Goal: Transaction & Acquisition: Purchase product/service

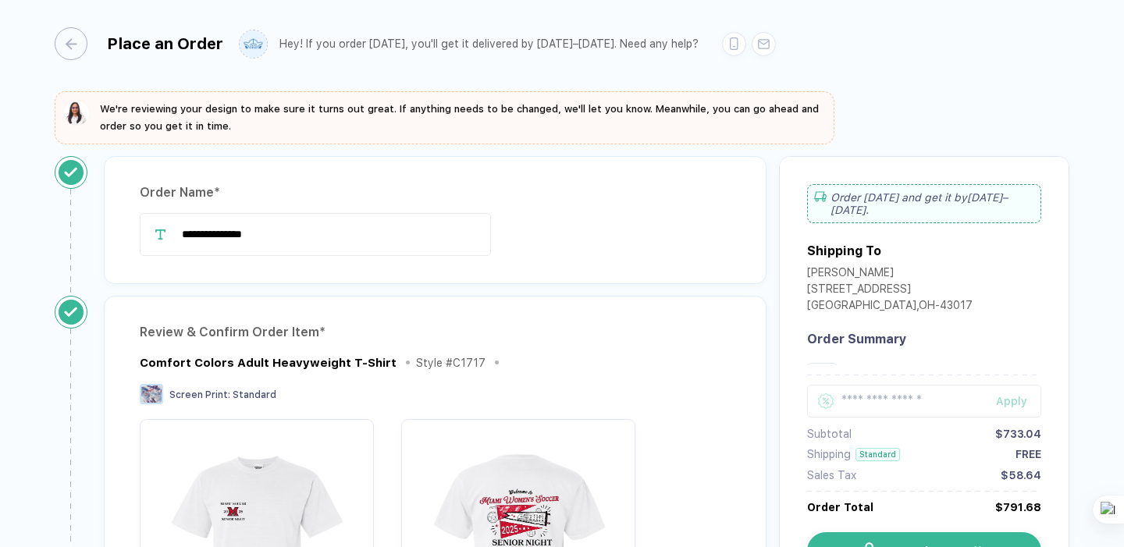
scroll to position [1092, 0]
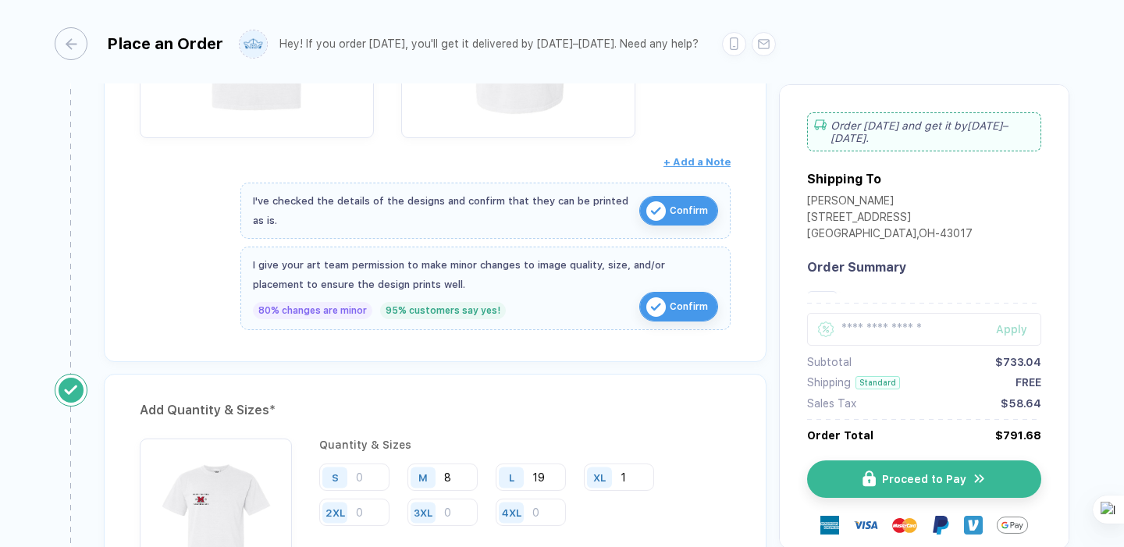
scroll to position [581, 0]
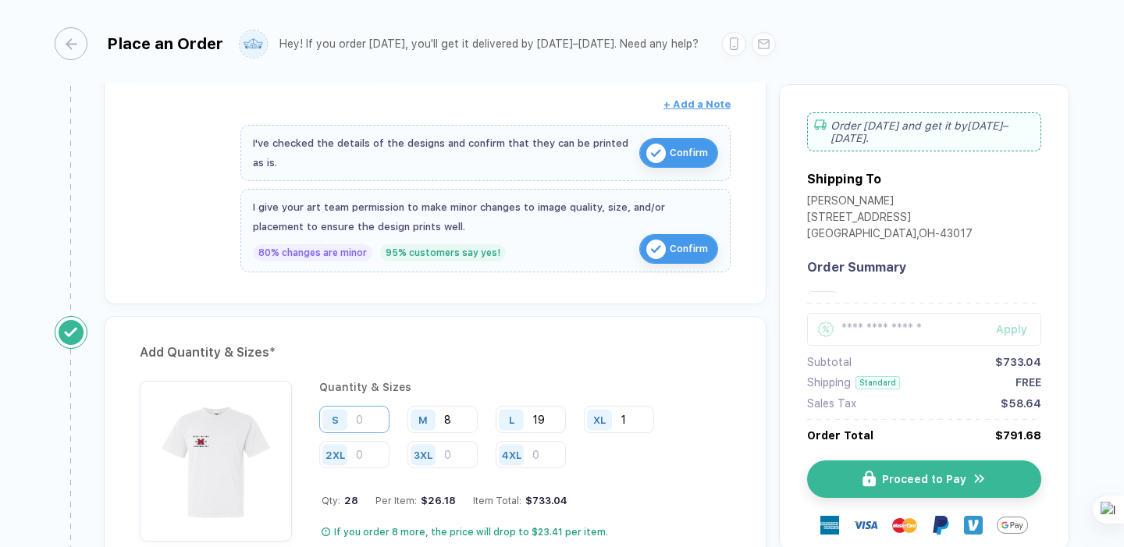
click at [361, 410] on input "number" at bounding box center [354, 419] width 70 height 27
type input "1"
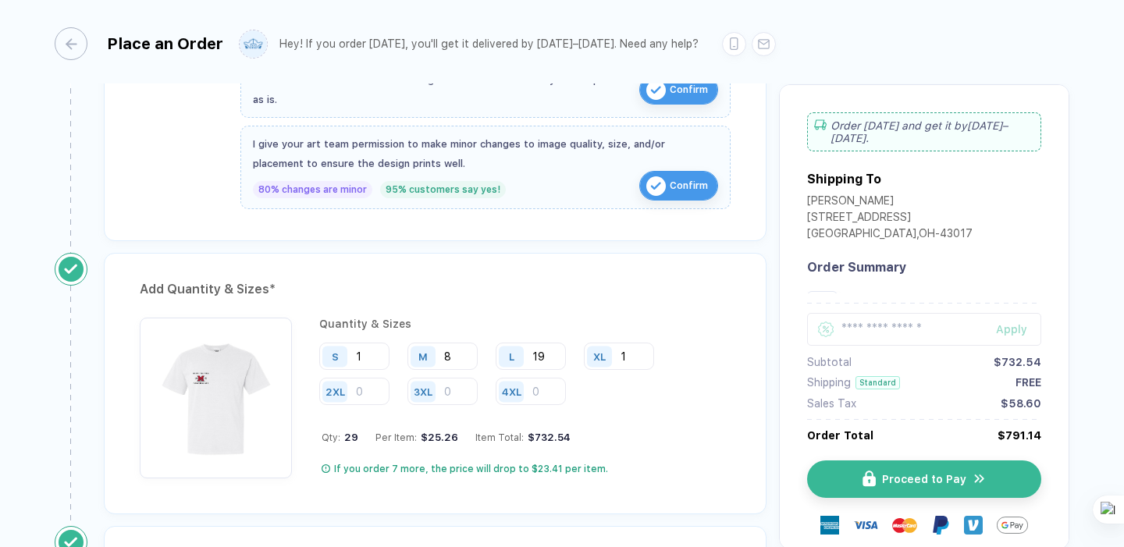
scroll to position [661, 0]
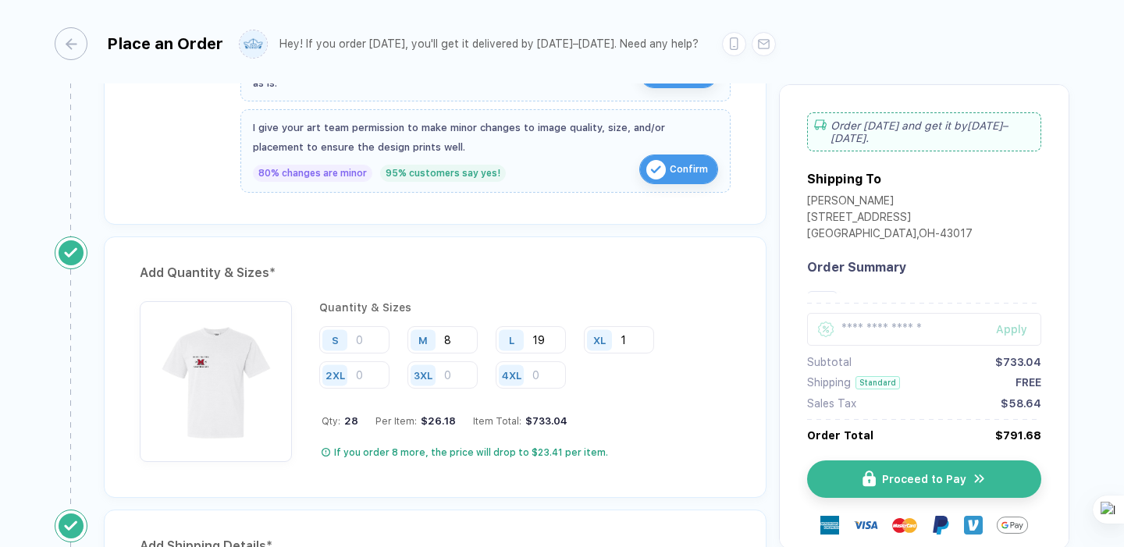
type input "1"
click at [661, 456] on div "If you order 7 more, the price will drop to $23.41 per item." at bounding box center [525, 452] width 409 height 12
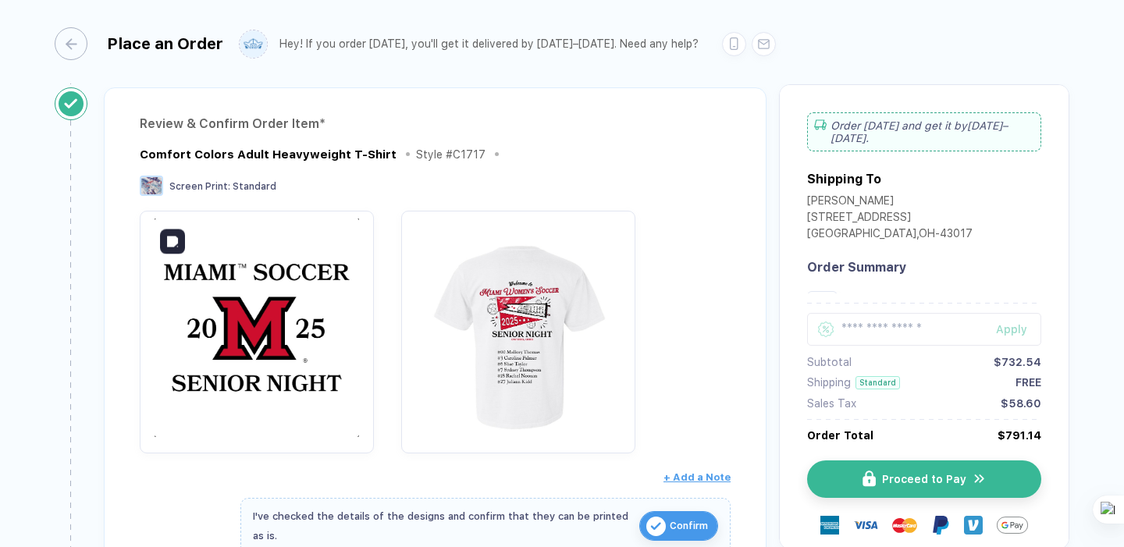
scroll to position [208, 0]
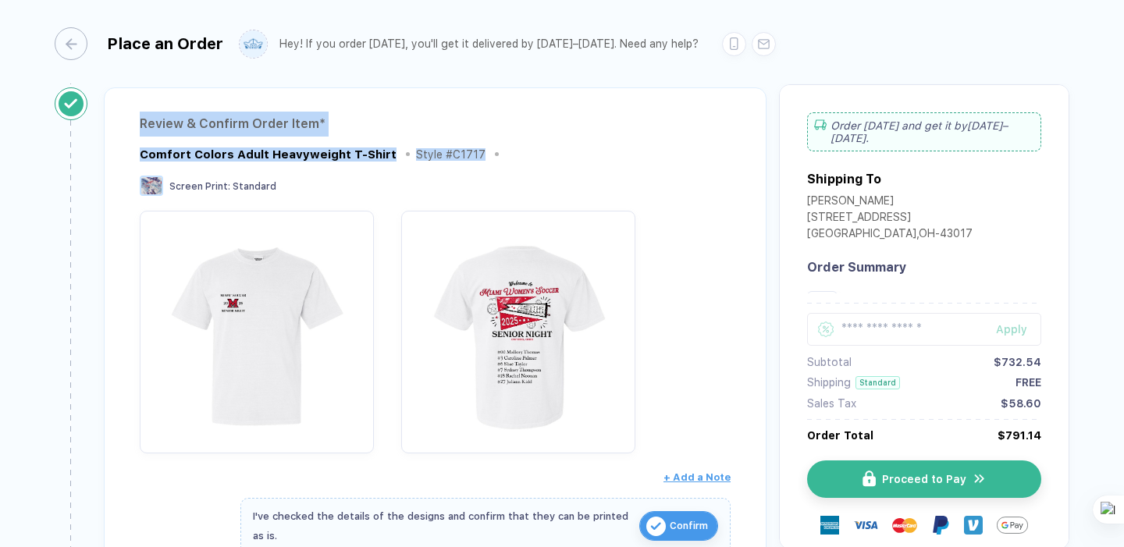
drag, startPoint x: 490, startPoint y: 155, endPoint x: 389, endPoint y: 104, distance: 113.8
click at [389, 104] on div "Review & Confirm Order Item * Comfort Colors Adult Heavyweight T-Shirt Style # …" at bounding box center [435, 382] width 662 height 590
click at [407, 164] on div "Comfort Colors Adult Heavyweight T-Shirt Style # C1717 Screen Print : Standard …" at bounding box center [435, 317] width 591 height 346
drag, startPoint x: 282, startPoint y: 200, endPoint x: 154, endPoint y: 113, distance: 155.2
click at [154, 115] on div "Review & Confirm Order Item * Comfort Colors Adult Heavyweight T-Shirt Style # …" at bounding box center [435, 382] width 662 height 590
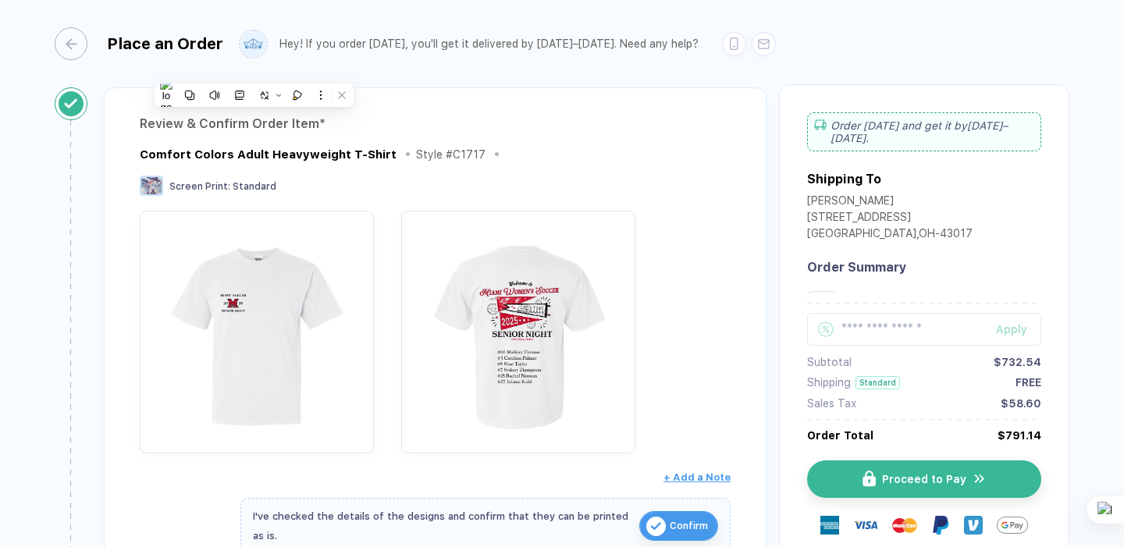
click at [127, 115] on div "Review & Confirm Order Item * Comfort Colors Adult Heavyweight T-Shirt Style # …" at bounding box center [435, 382] width 662 height 590
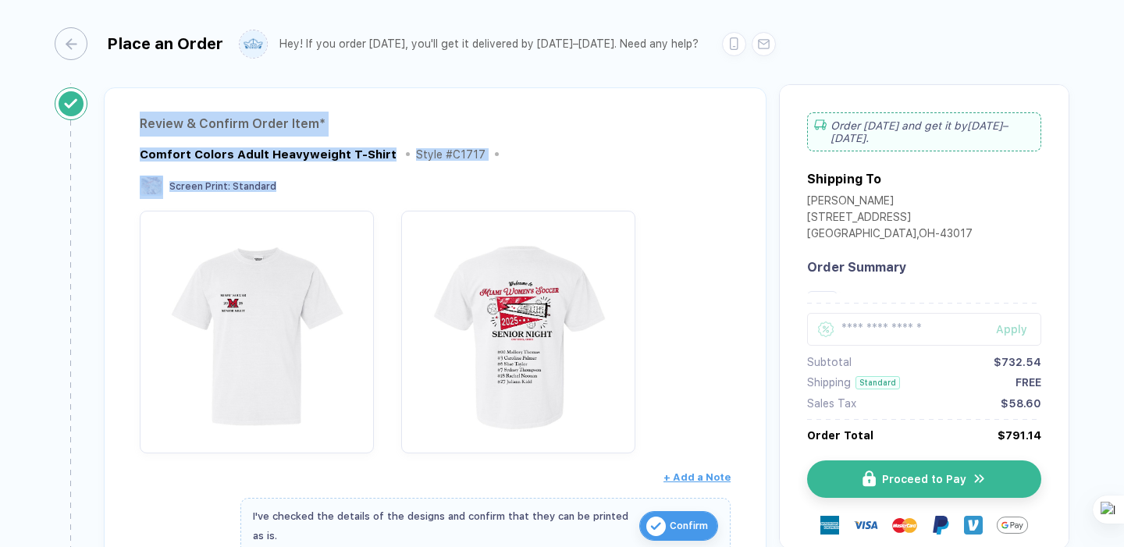
drag, startPoint x: 127, startPoint y: 114, endPoint x: 289, endPoint y: 185, distance: 177.1
click at [289, 185] on div "Review & Confirm Order Item * Comfort Colors Adult Heavyweight T-Shirt Style # …" at bounding box center [435, 382] width 662 height 590
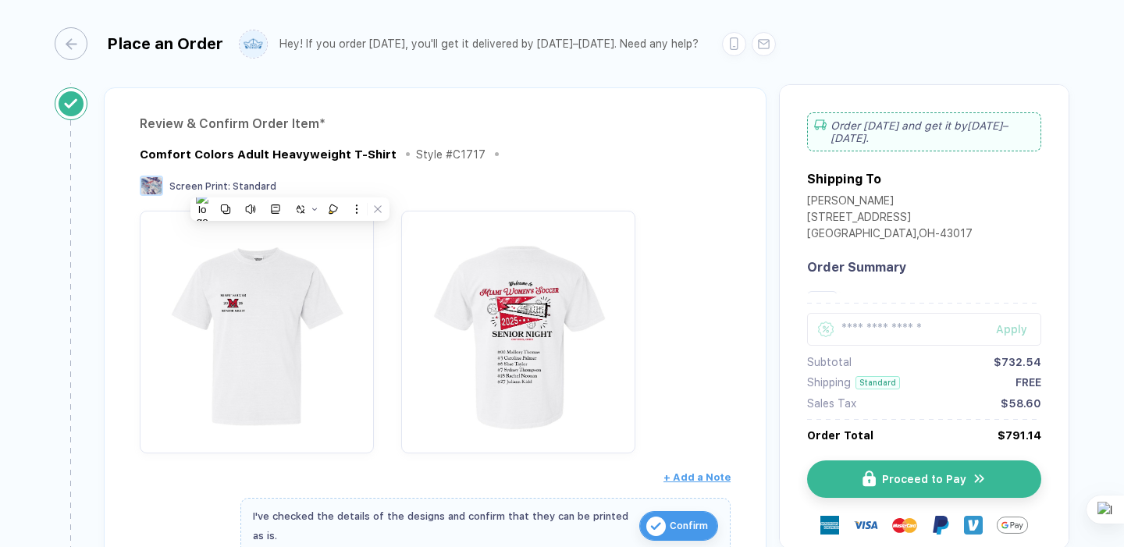
click at [293, 185] on div "Screen Print : Standard" at bounding box center [435, 187] width 591 height 23
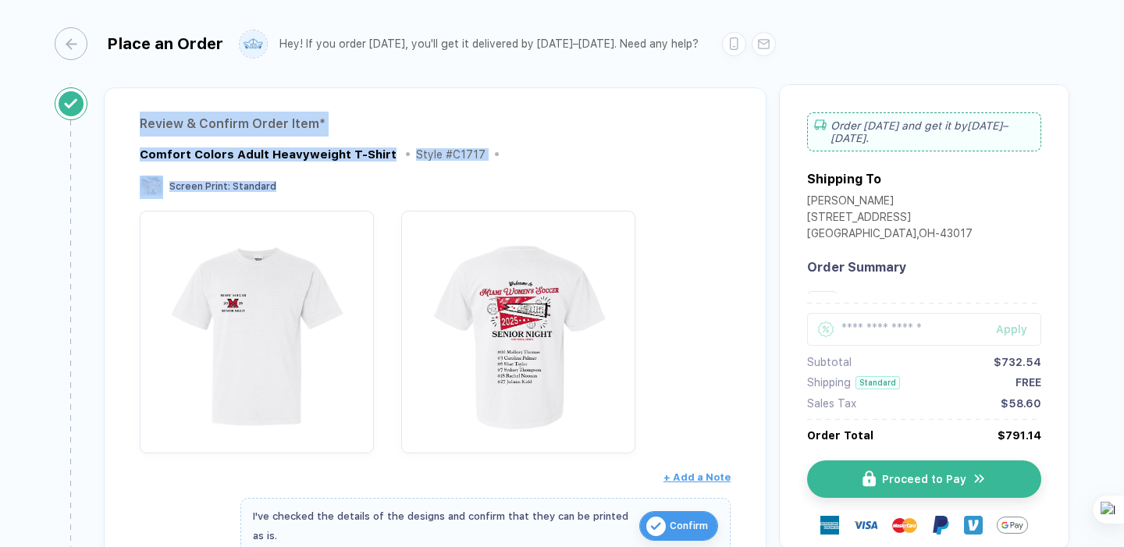
drag, startPoint x: 293, startPoint y: 185, endPoint x: 100, endPoint y: 122, distance: 202.6
click at [99, 122] on div "Review & Confirm Order Item * Comfort Colors Adult Heavyweight T-Shirt Style # …" at bounding box center [435, 388] width 687 height 602
click at [122, 134] on div "Review & Confirm Order Item * Comfort Colors Adult Heavyweight T-Shirt Style # …" at bounding box center [435, 382] width 662 height 590
drag, startPoint x: 134, startPoint y: 119, endPoint x: 314, endPoint y: 178, distance: 189.7
click at [314, 179] on div "Review & Confirm Order Item * Comfort Colors Adult Heavyweight T-Shirt Style # …" at bounding box center [435, 382] width 662 height 590
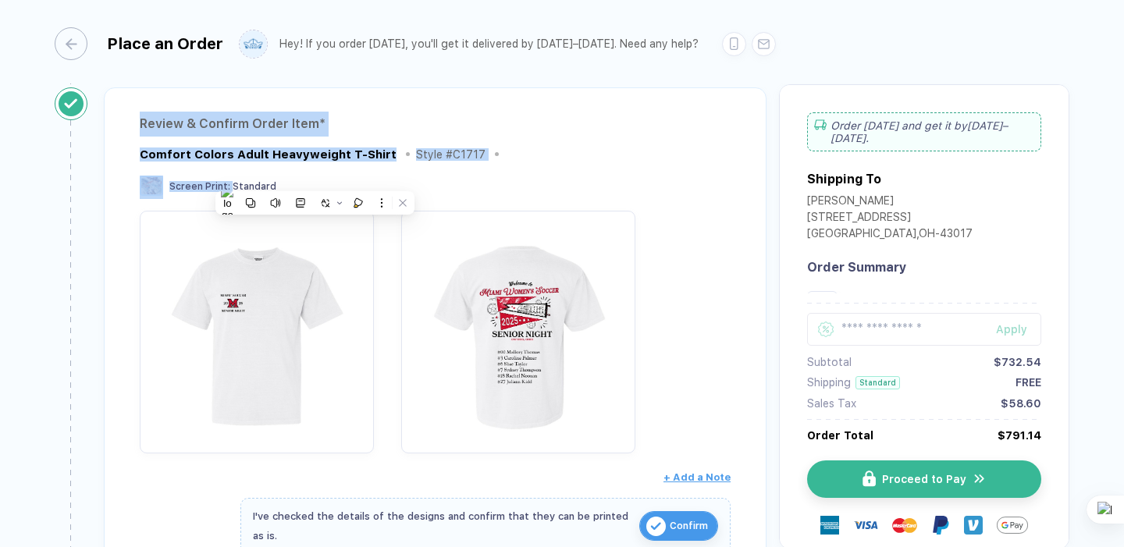
click at [314, 178] on div "Screen Print : Standard" at bounding box center [435, 187] width 591 height 23
drag, startPoint x: 281, startPoint y: 198, endPoint x: 144, endPoint y: 123, distance: 155.7
click at [144, 123] on div "Review & Confirm Order Item * Comfort Colors Adult Heavyweight T-Shirt Style # …" at bounding box center [435, 382] width 662 height 590
click at [357, 188] on div "Screen Print : Standard" at bounding box center [435, 187] width 591 height 23
drag, startPoint x: 347, startPoint y: 188, endPoint x: 106, endPoint y: 106, distance: 254.6
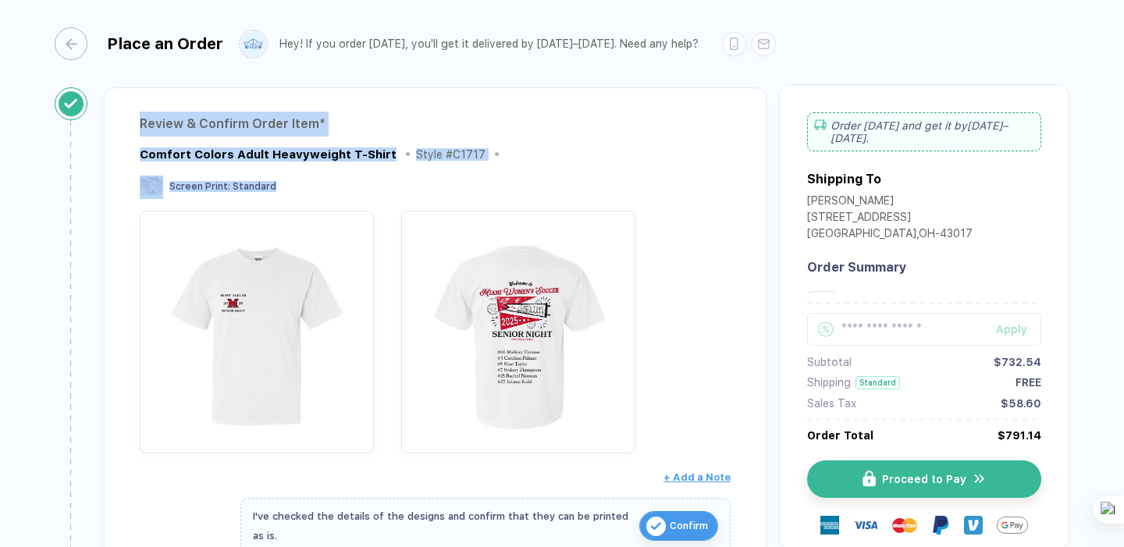
click at [105, 109] on div "Review & Confirm Order Item * Comfort Colors Adult Heavyweight T-Shirt Style # …" at bounding box center [435, 382] width 662 height 590
click at [106, 106] on div "Review & Confirm Order Item * Comfort Colors Adult Heavyweight T-Shirt Style # …" at bounding box center [435, 382] width 662 height 590
drag, startPoint x: 129, startPoint y: 108, endPoint x: 355, endPoint y: 188, distance: 239.9
click at [355, 187] on div "Review & Confirm Order Item * Comfort Colors Adult Heavyweight T-Shirt Style # …" at bounding box center [435, 382] width 662 height 590
click at [355, 188] on div "Screen Print : Standard" at bounding box center [435, 187] width 591 height 23
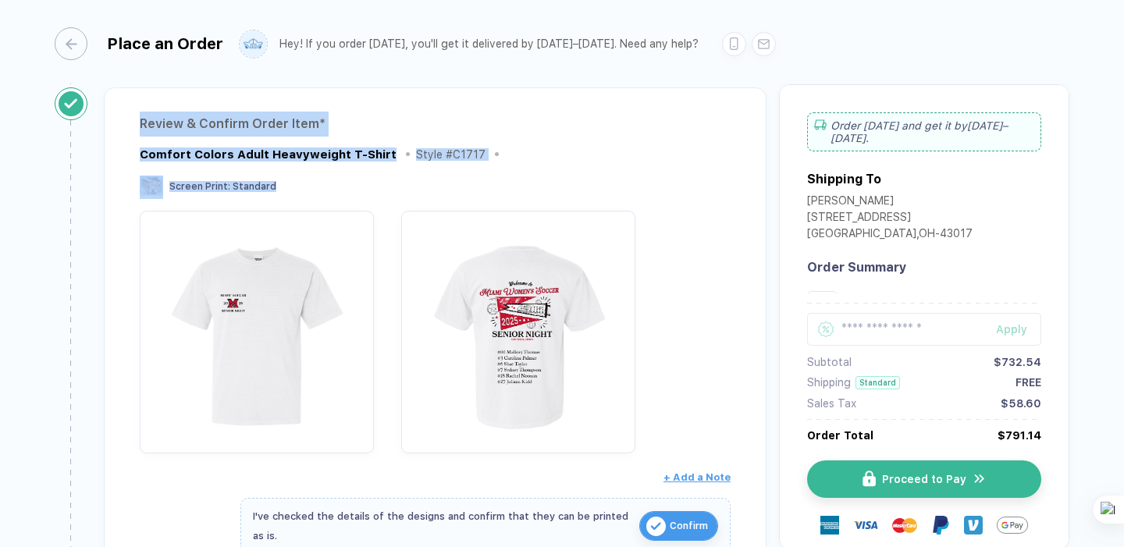
drag, startPoint x: 284, startPoint y: 183, endPoint x: 118, endPoint y: 106, distance: 182.9
click at [118, 106] on div "Review & Confirm Order Item * Comfort Colors Adult Heavyweight T-Shirt Style # …" at bounding box center [435, 382] width 662 height 590
click at [151, 113] on div "Review & Confirm Order Item *" at bounding box center [435, 124] width 591 height 25
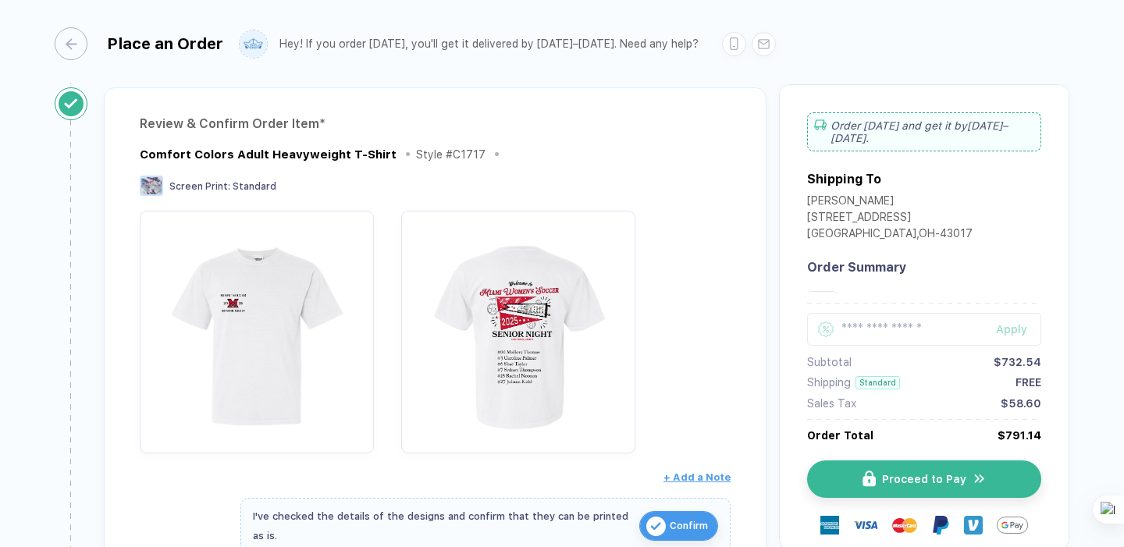
click at [153, 122] on div "Review & Confirm Order Item *" at bounding box center [435, 124] width 591 height 25
click at [153, 123] on div "Review & Confirm Order Item *" at bounding box center [435, 124] width 591 height 25
